Goal: Information Seeking & Learning: Learn about a topic

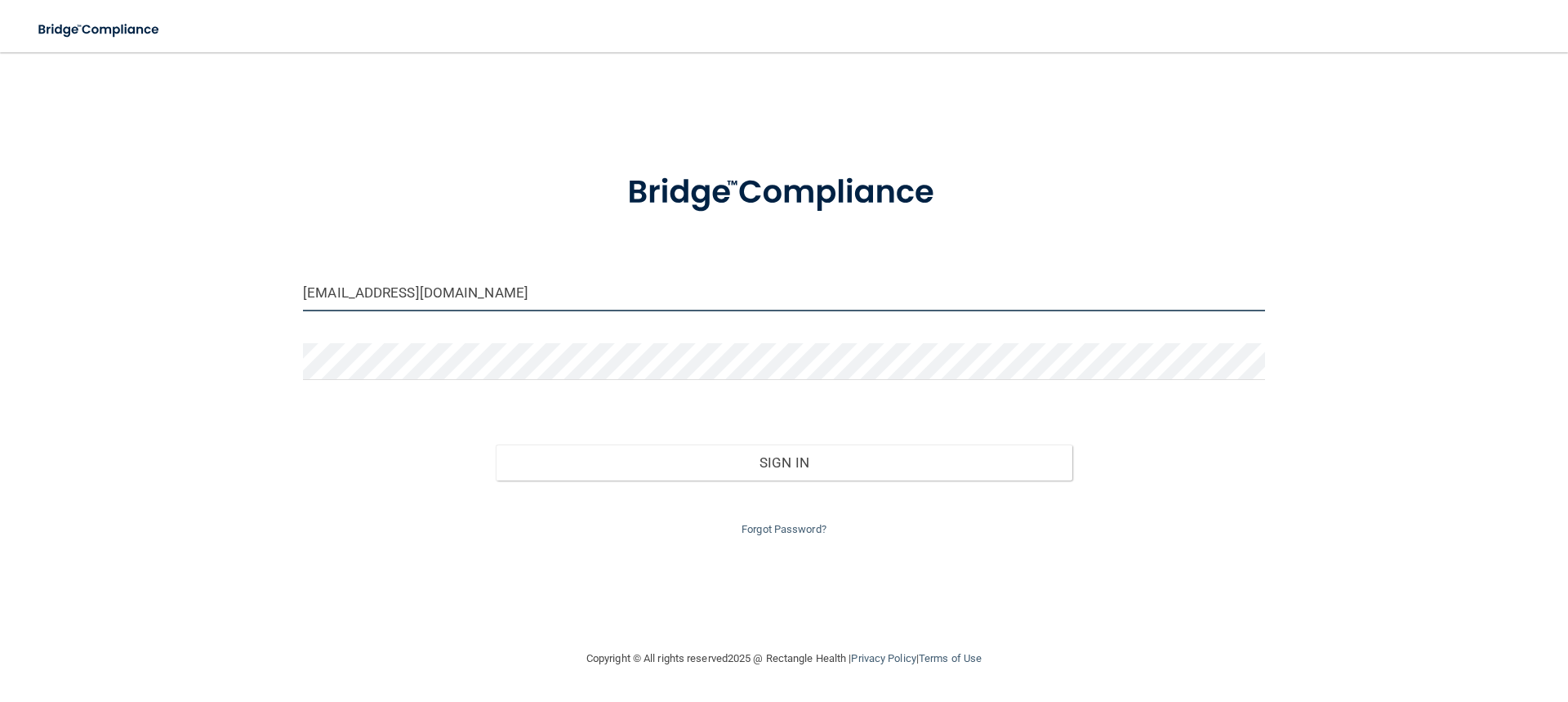
drag, startPoint x: 507, startPoint y: 305, endPoint x: 242, endPoint y: 297, distance: 265.1
click at [244, 297] on div "[EMAIL_ADDRESS][DOMAIN_NAME] Invalid email/password. You don't have permission …" at bounding box center [784, 351] width 1503 height 564
click at [503, 295] on input "[EMAIL_ADDRESS][DOMAIN_NAME]" at bounding box center [784, 293] width 962 height 36
drag, startPoint x: 503, startPoint y: 295, endPoint x: 295, endPoint y: 287, distance: 208.2
click at [295, 287] on div "[EMAIL_ADDRESS][DOMAIN_NAME]" at bounding box center [784, 299] width 986 height 49
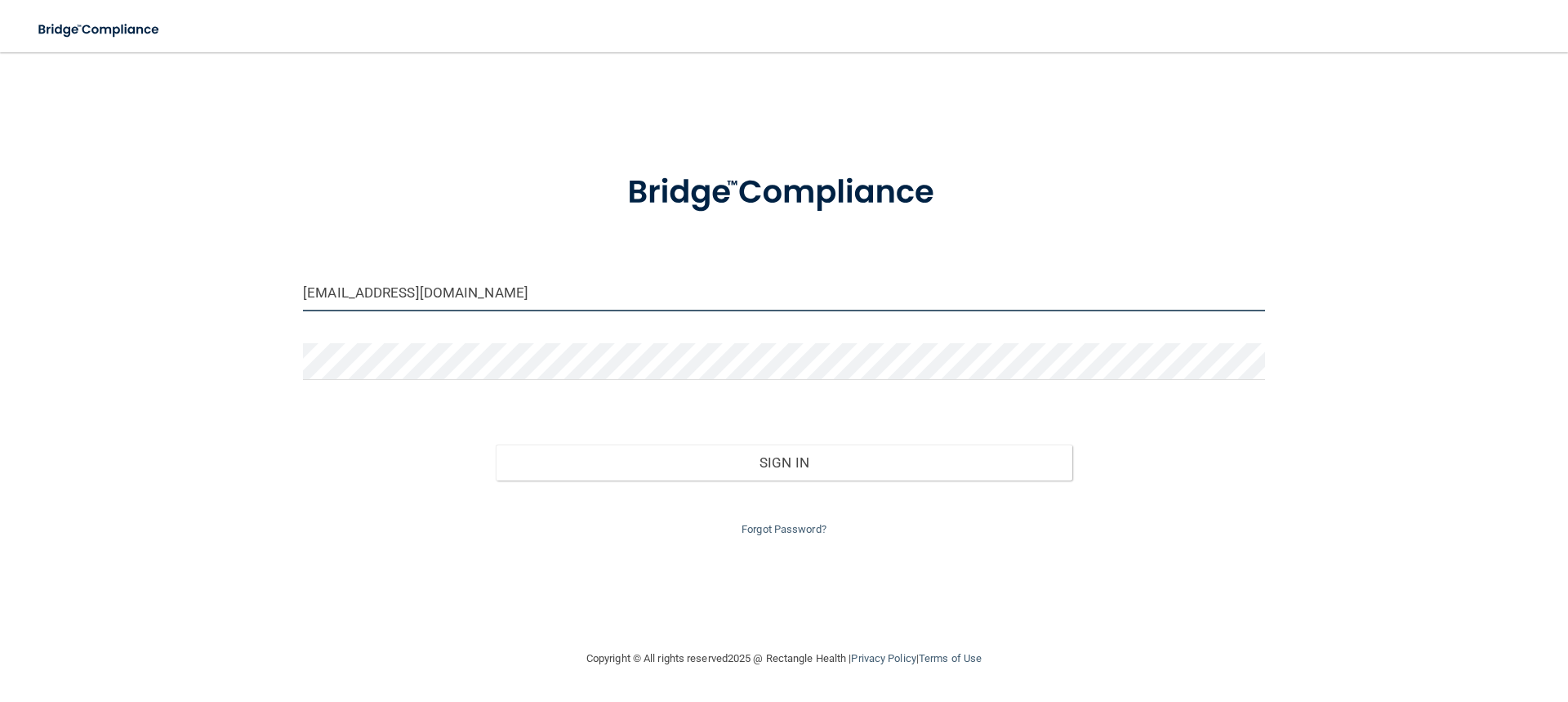
type input "d"
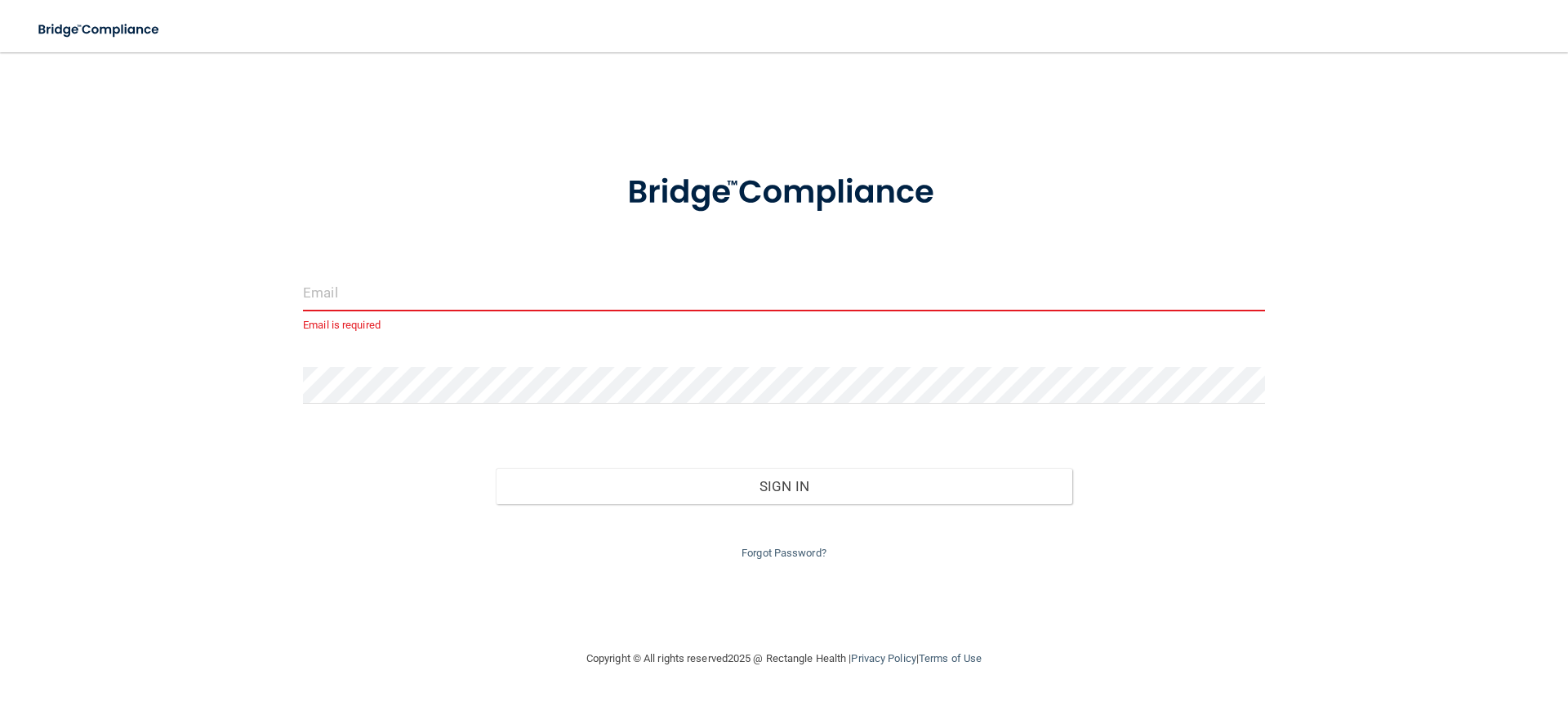
type input "d"
drag, startPoint x: 372, startPoint y: 298, endPoint x: 284, endPoint y: 290, distance: 88.4
click at [284, 290] on div "jade The email address is invalid Invalid email/password. You don't have permis…" at bounding box center [784, 351] width 1503 height 564
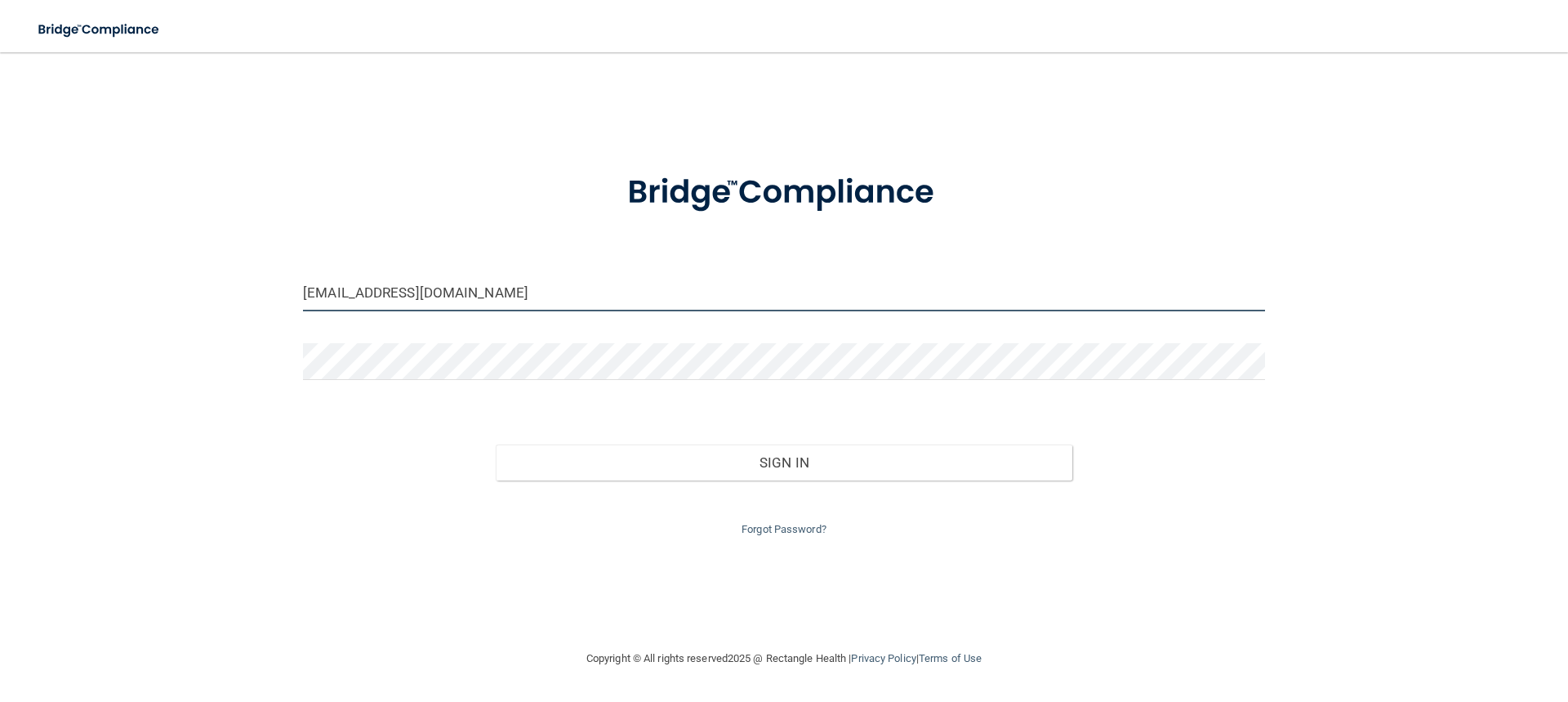
type input "[EMAIL_ADDRESS][DOMAIN_NAME]"
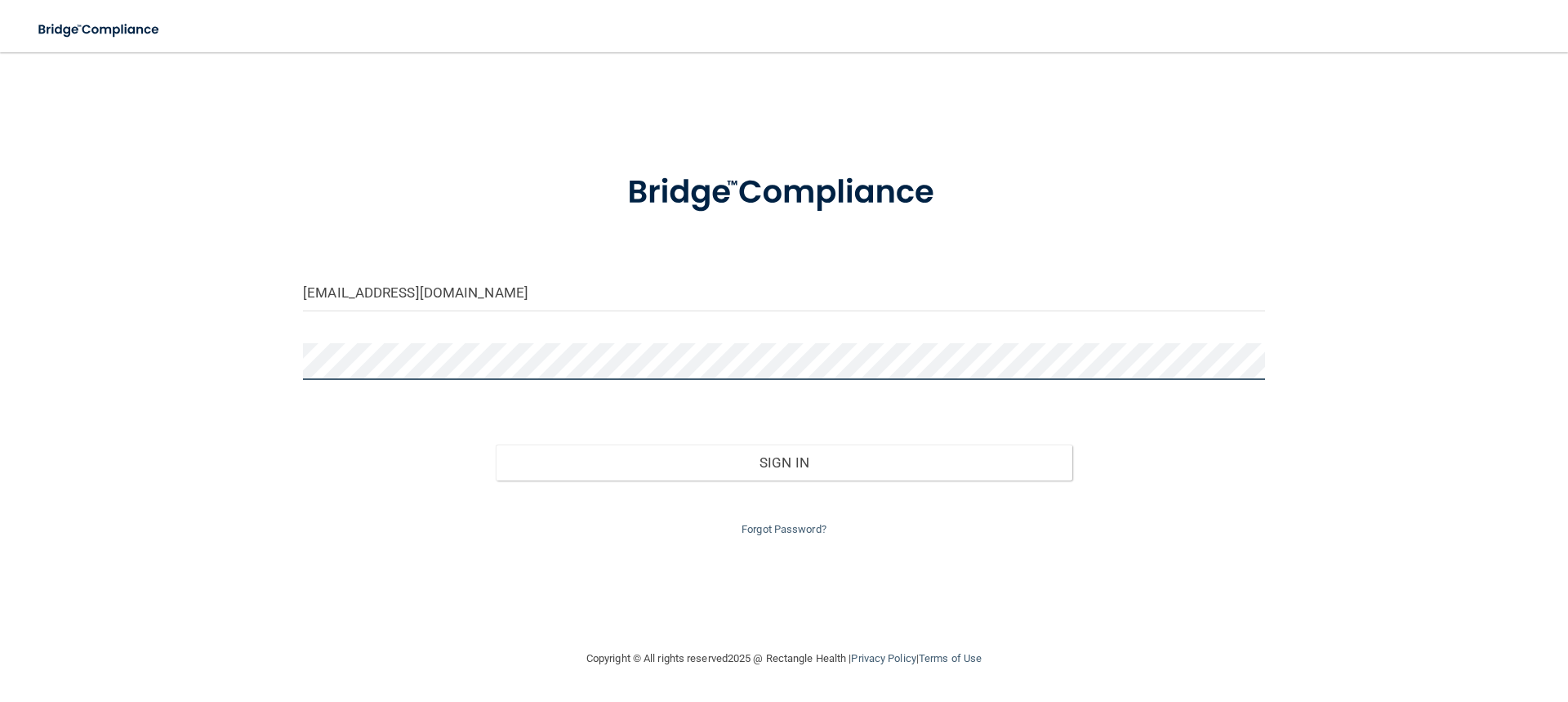
click at [264, 349] on div "[EMAIL_ADDRESS][DOMAIN_NAME] Invalid email/password. You don't have permission …" at bounding box center [784, 351] width 1503 height 564
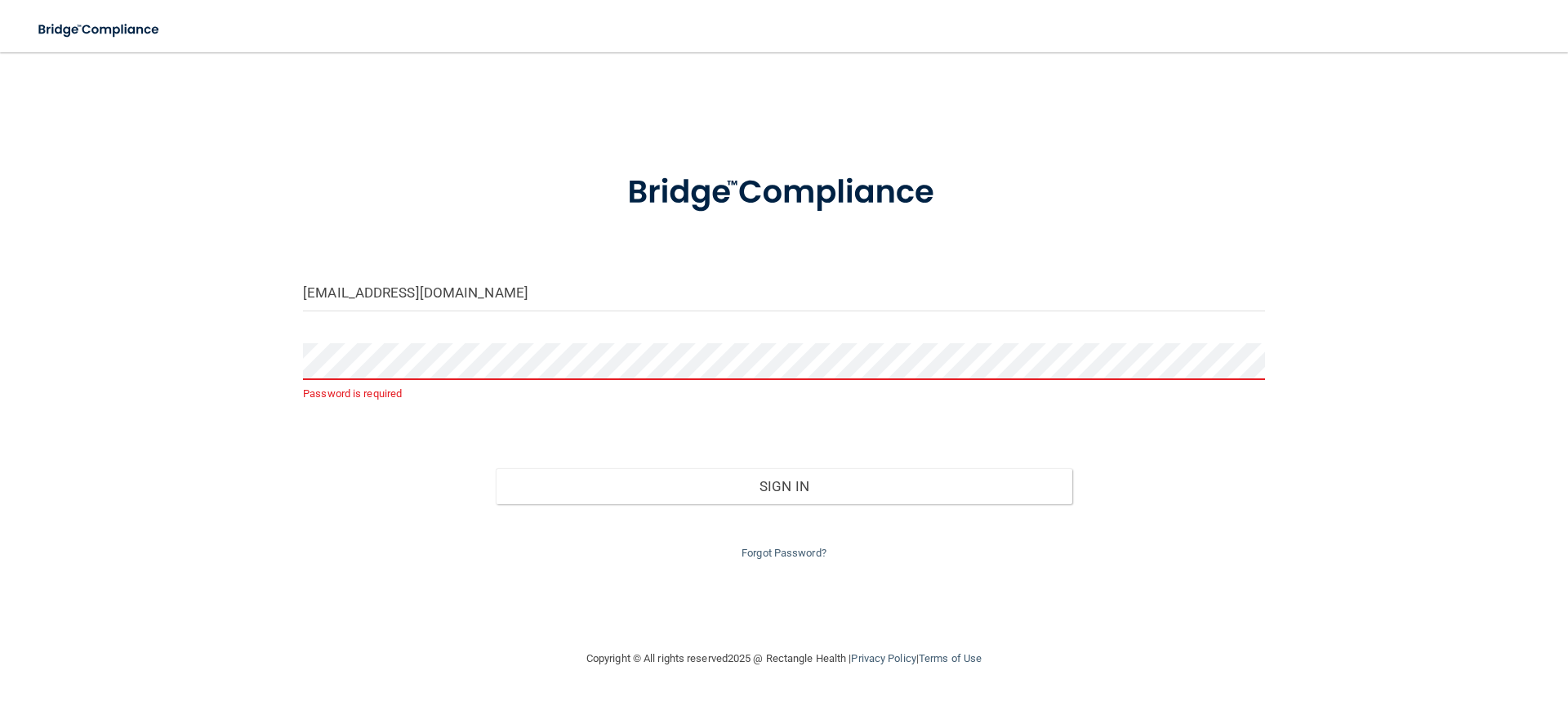
click at [202, 343] on div "[EMAIL_ADDRESS][DOMAIN_NAME] Password is required Invalid email/password. You d…" at bounding box center [784, 351] width 1503 height 564
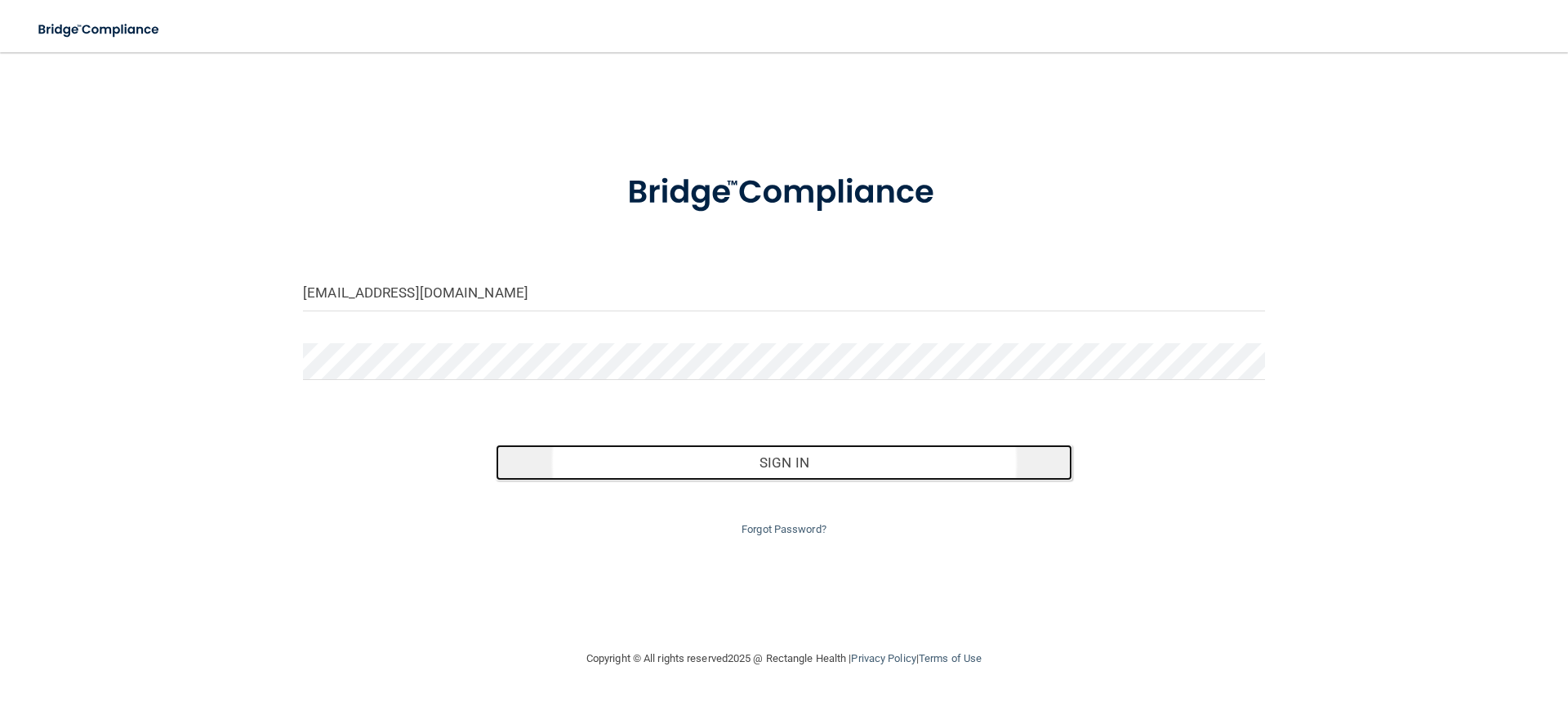
click at [810, 466] on button "Sign In" at bounding box center [784, 463] width 577 height 36
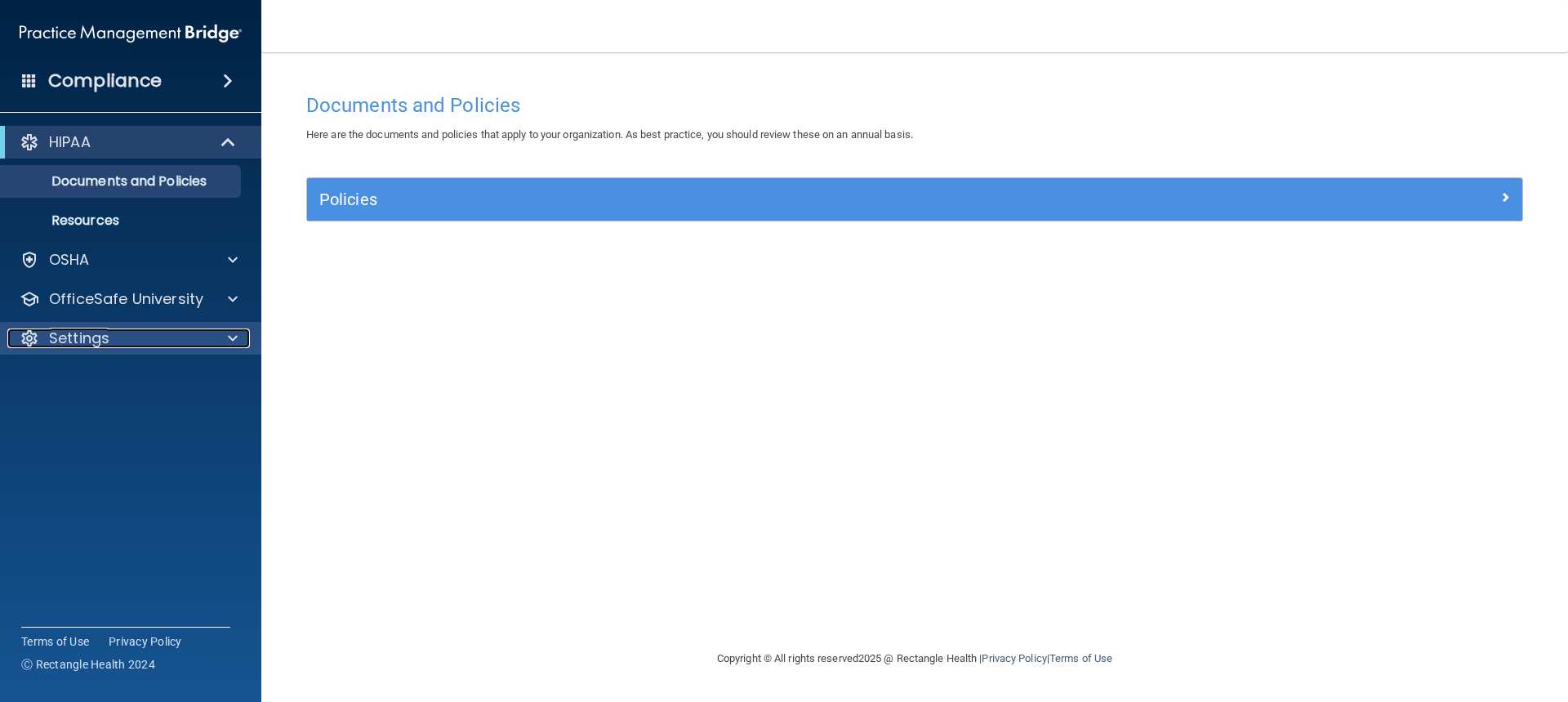
click at [236, 339] on span at bounding box center [232, 338] width 10 height 20
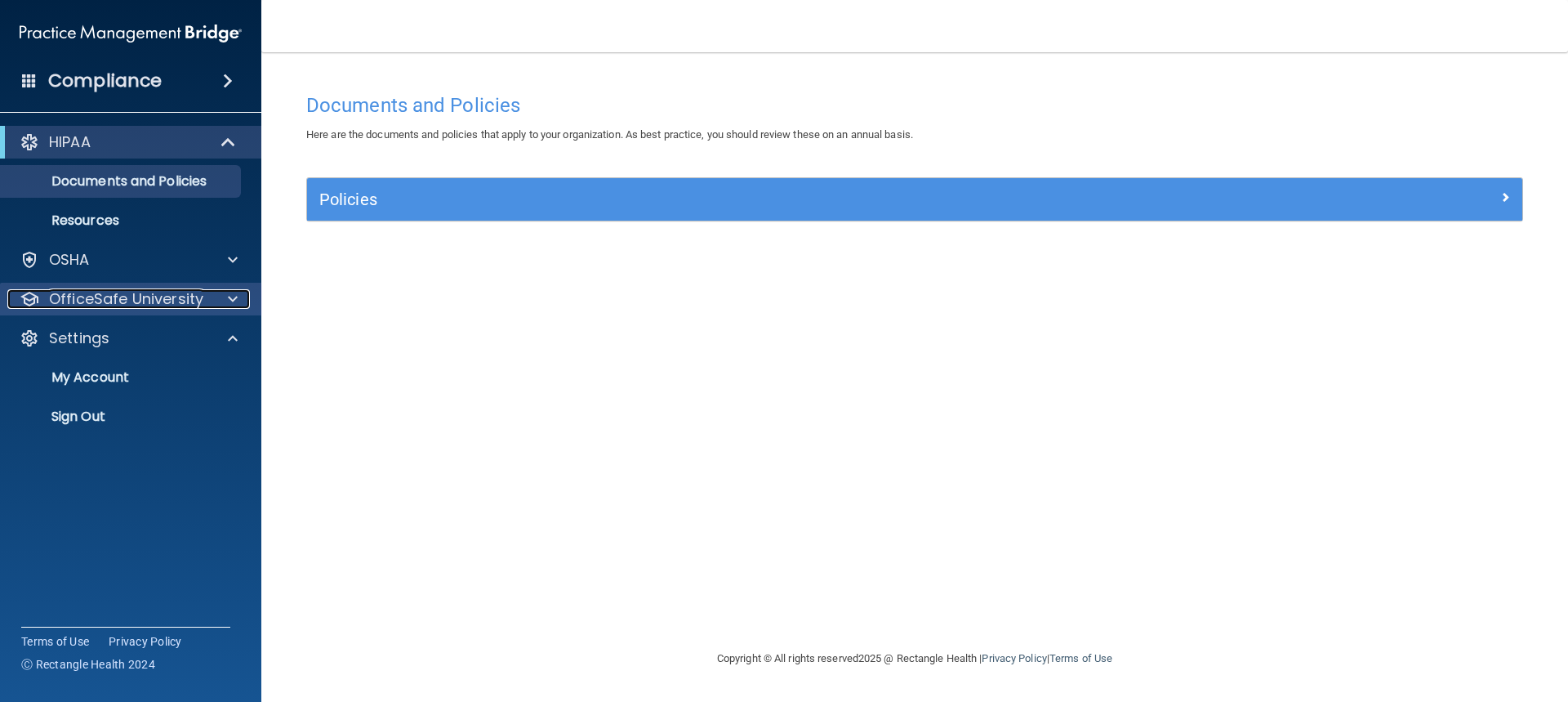
click at [225, 303] on div at bounding box center [230, 299] width 41 height 20
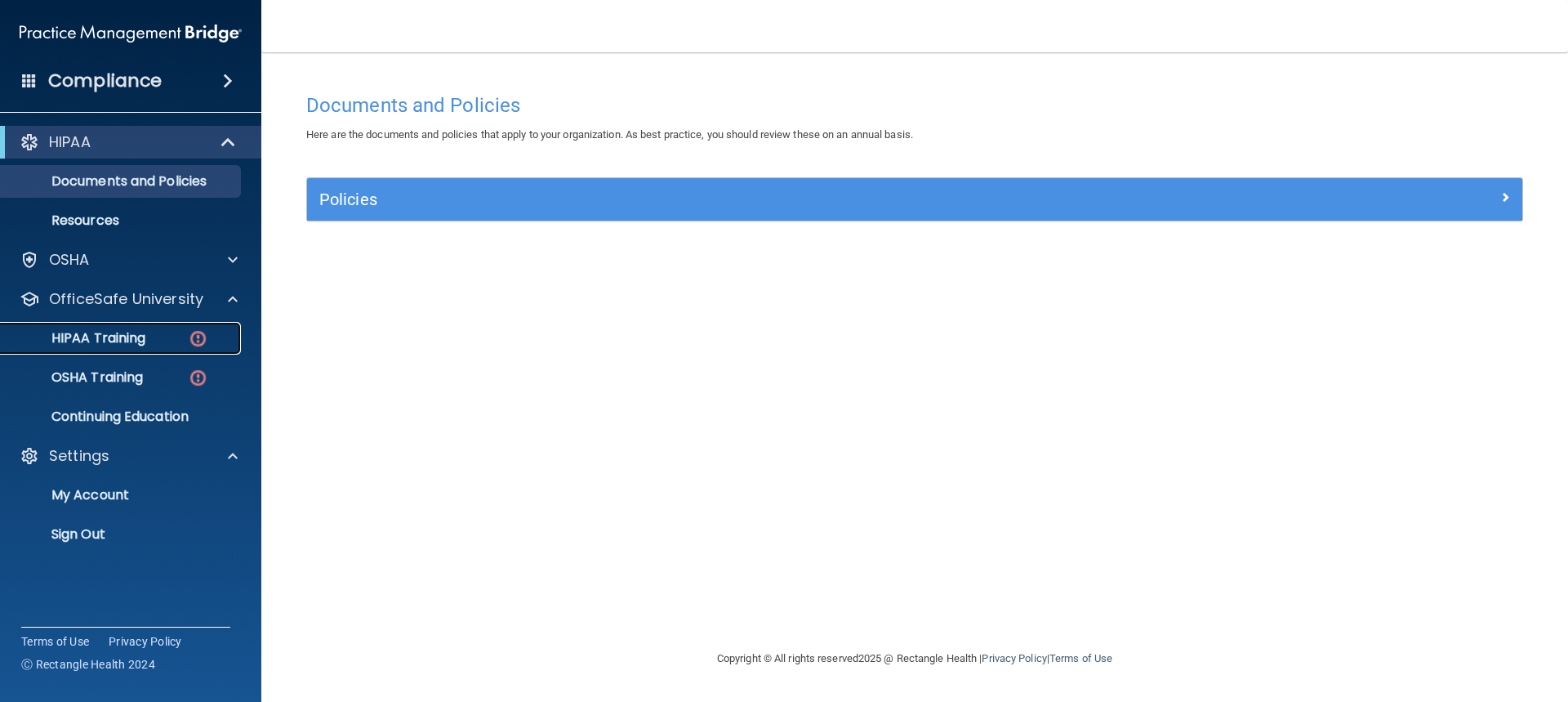
click at [192, 337] on img at bounding box center [197, 338] width 20 height 20
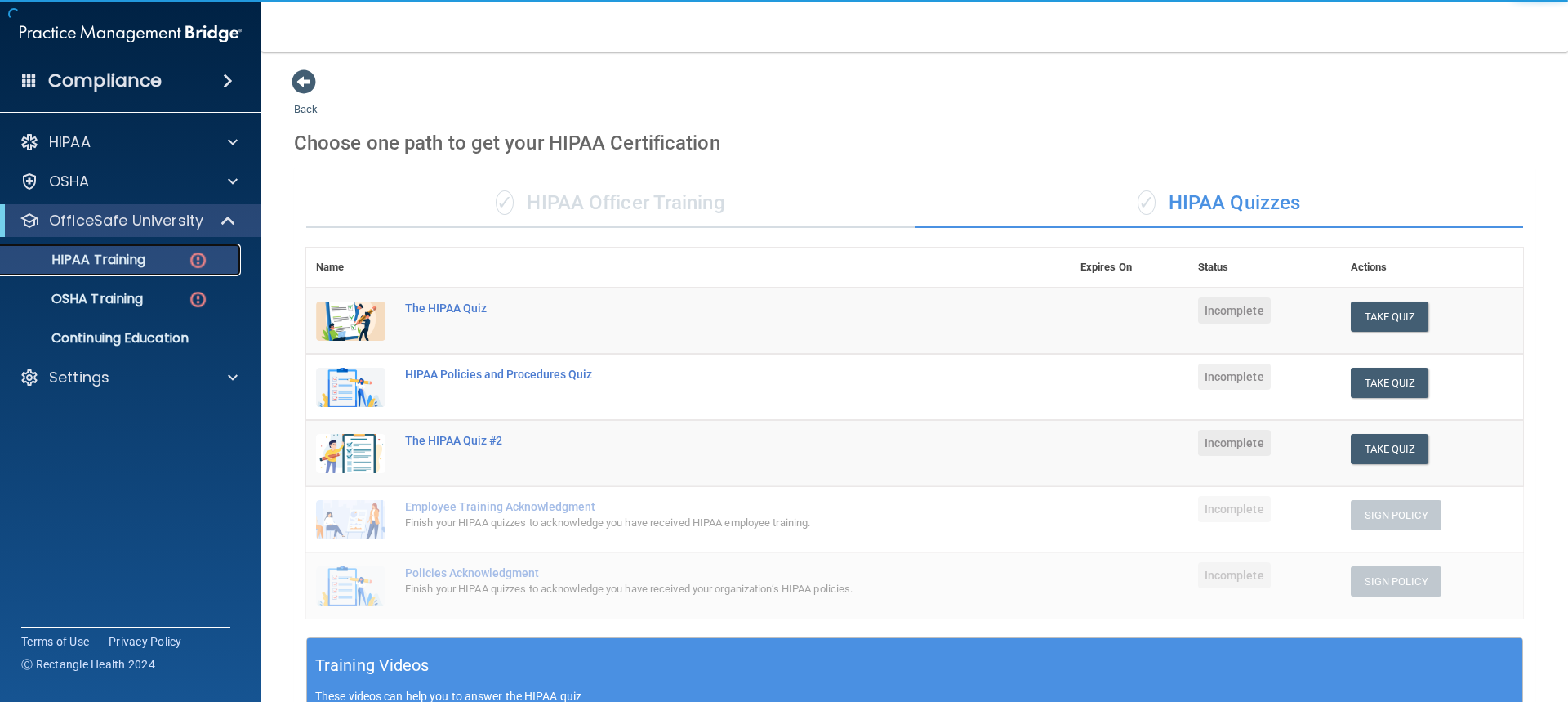
click at [196, 258] on img at bounding box center [197, 260] width 20 height 20
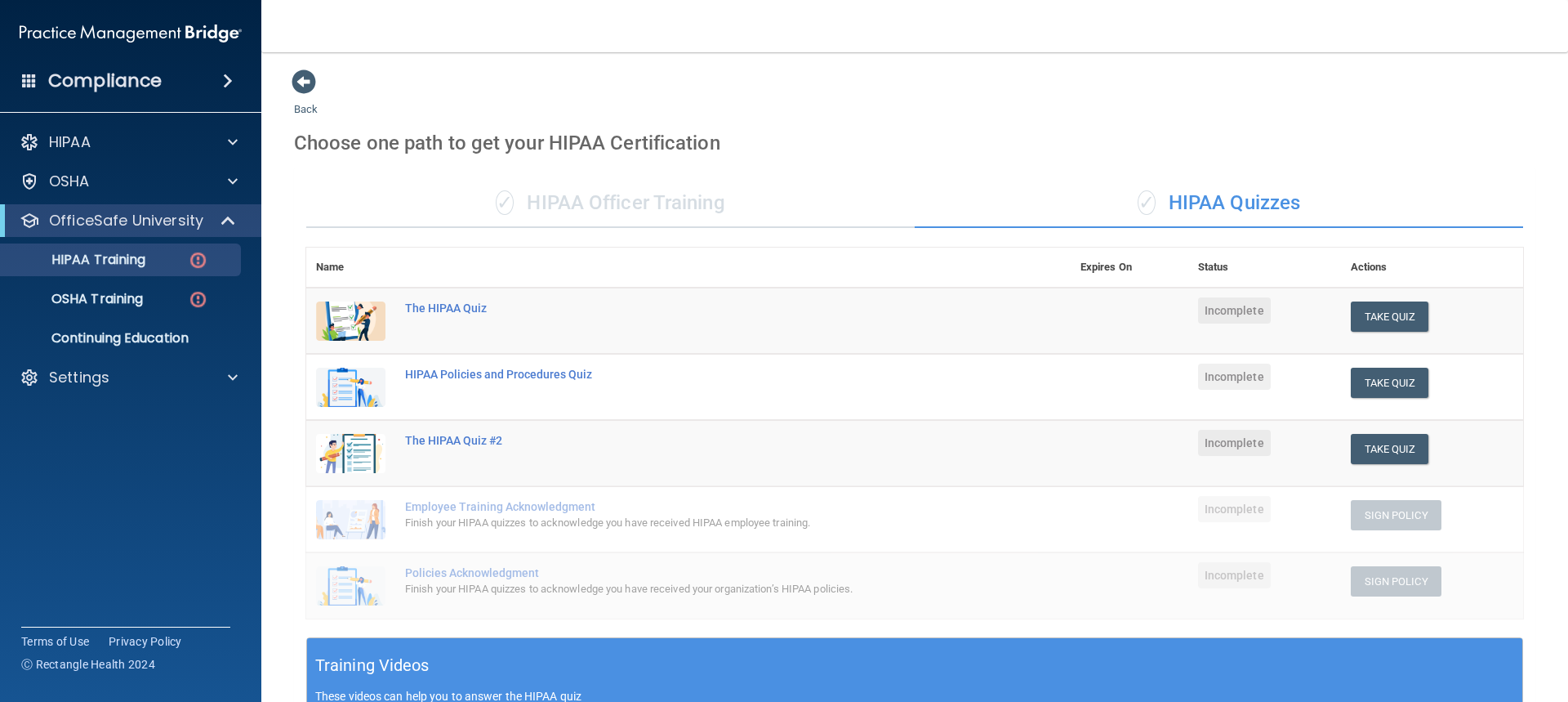
click at [662, 206] on div "✓ HIPAA Officer Training" at bounding box center [610, 203] width 608 height 49
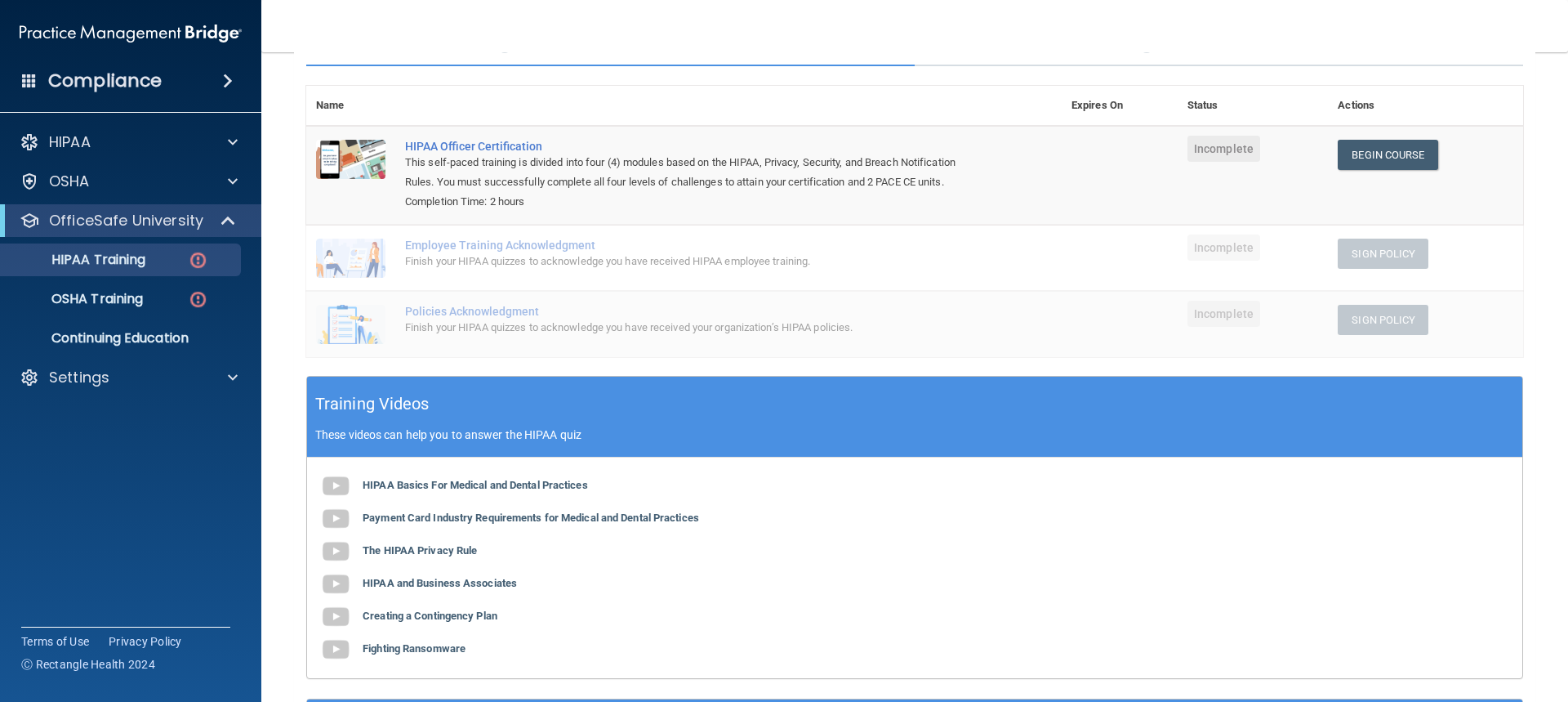
scroll to position [164, 0]
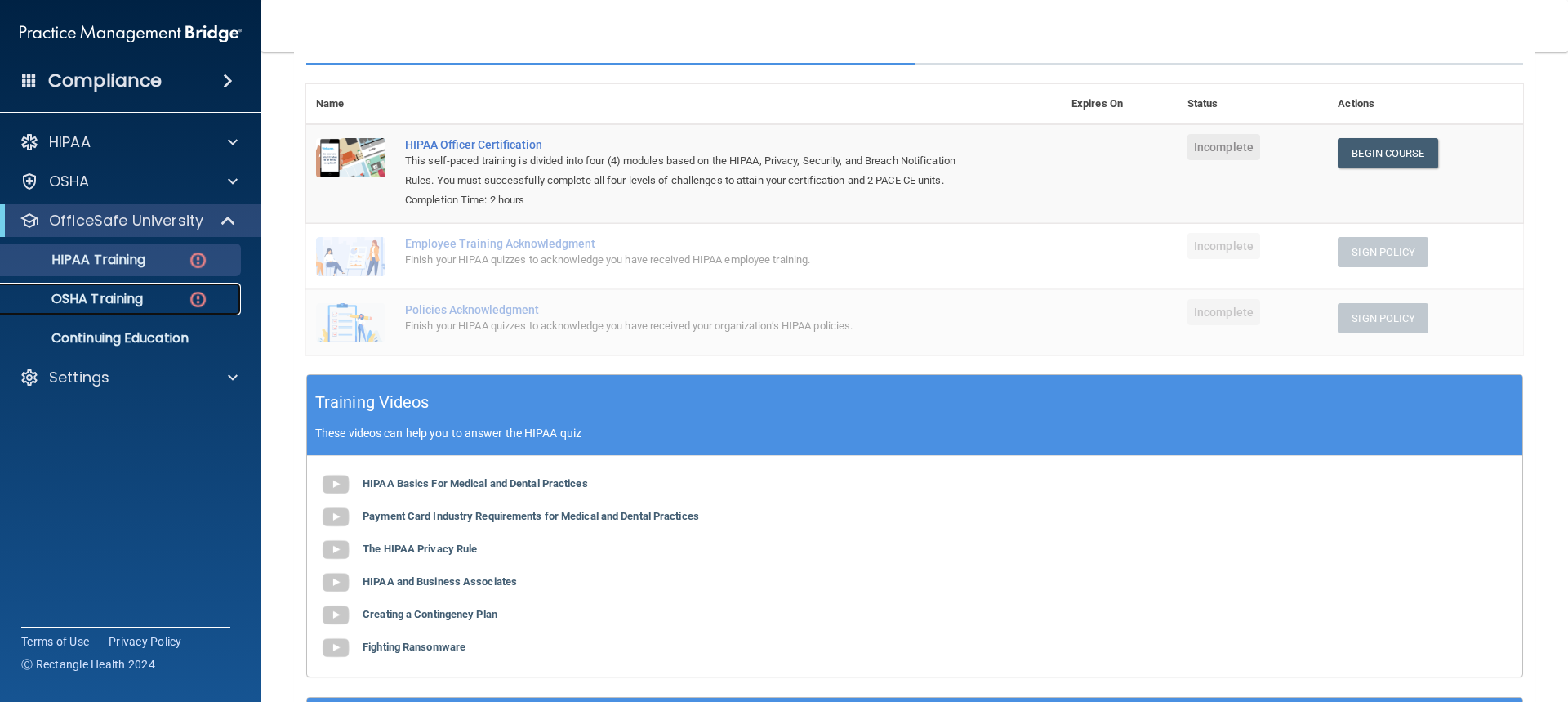
click at [198, 303] on img at bounding box center [197, 299] width 20 height 20
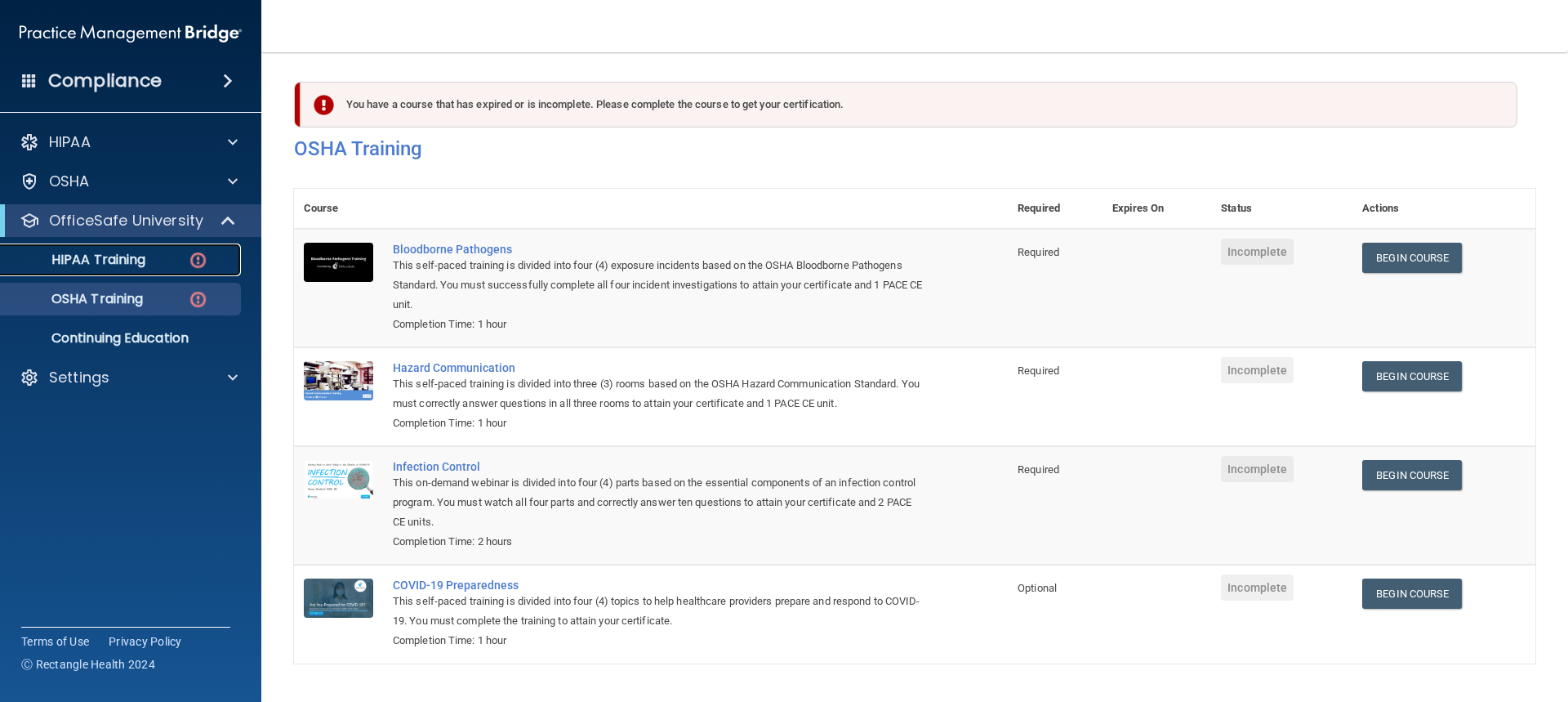
click at [189, 263] on img at bounding box center [197, 260] width 20 height 20
